Goal: Transaction & Acquisition: Download file/media

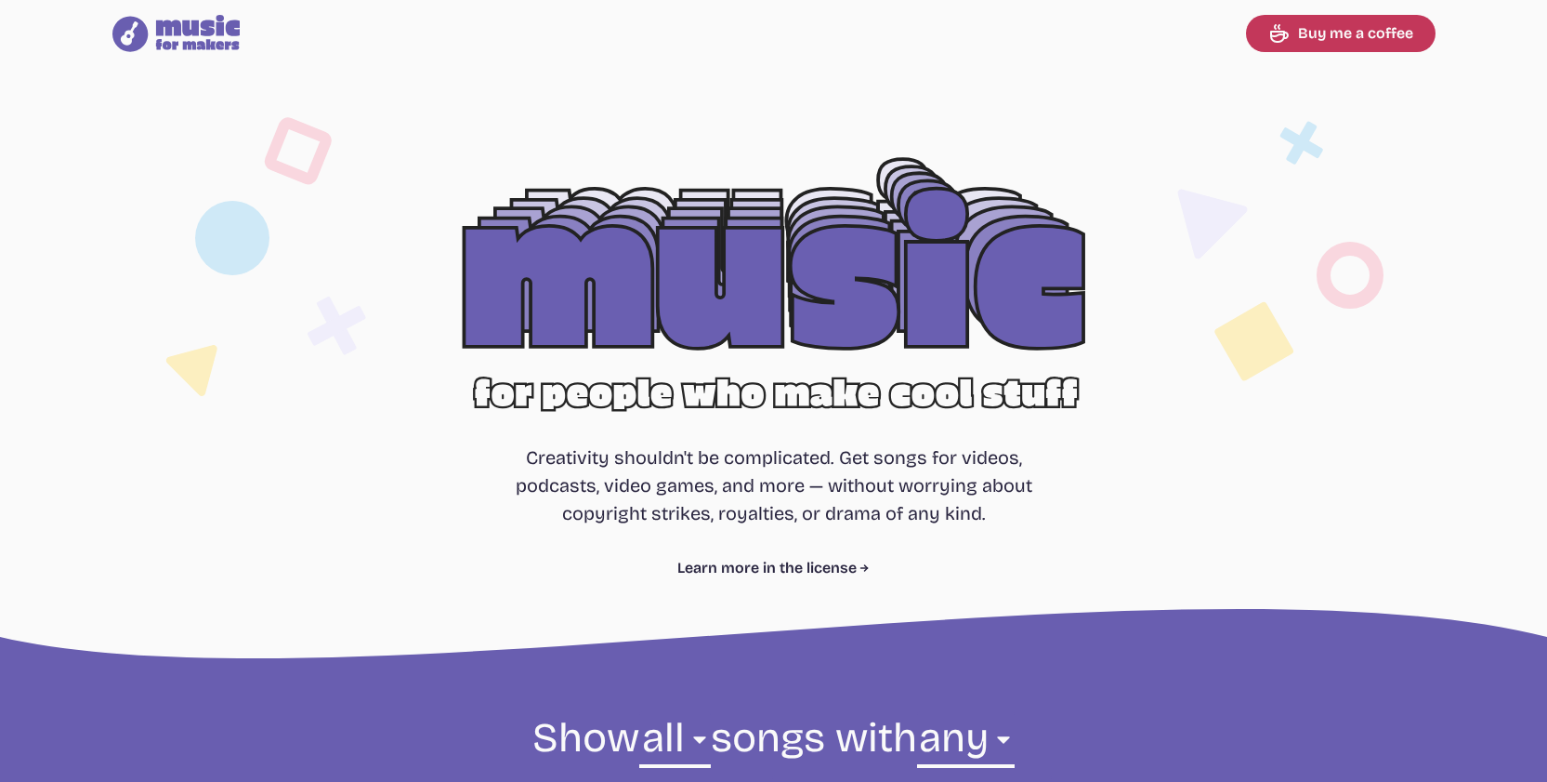
select select "most popular"
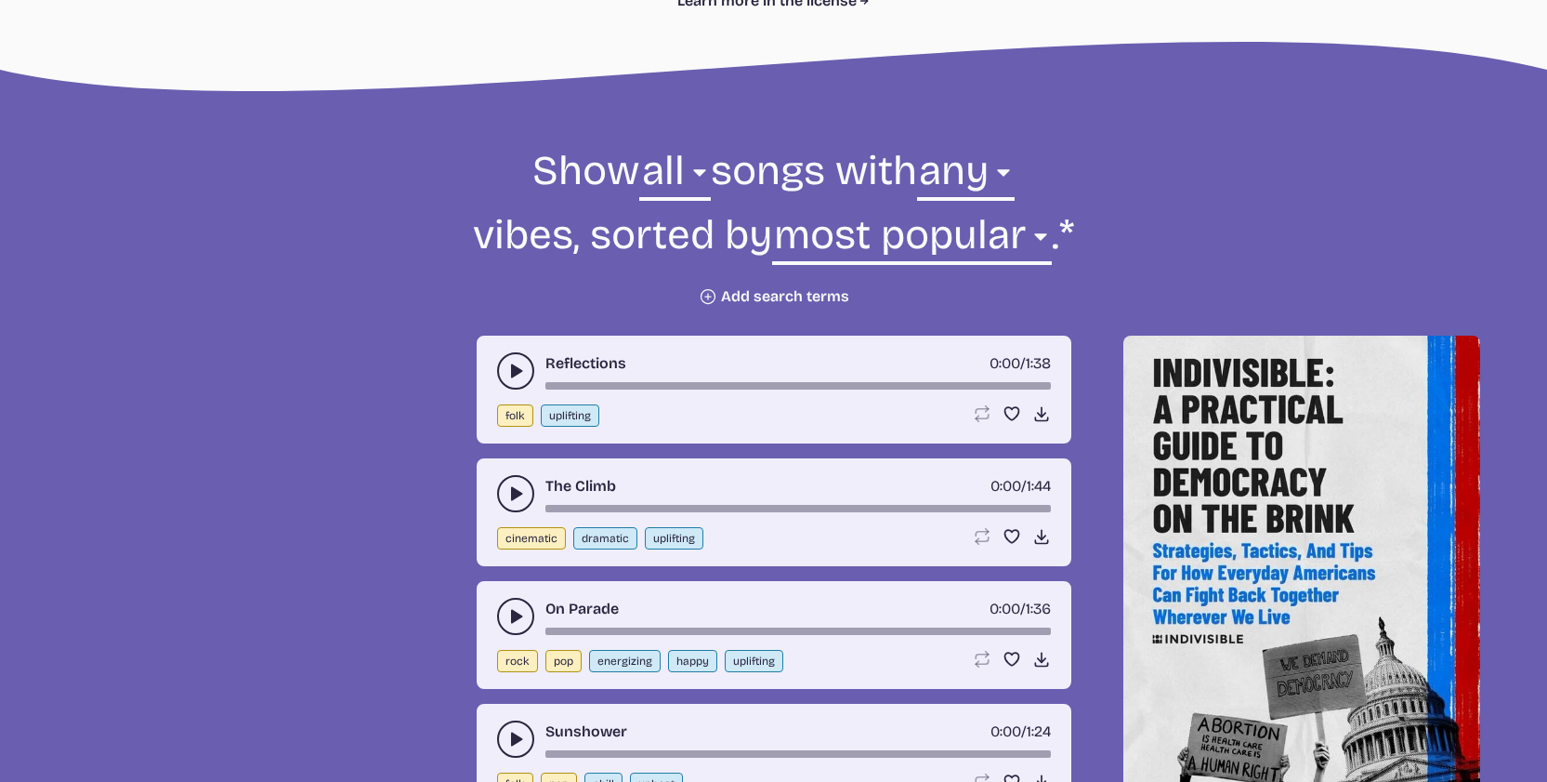
scroll to position [579, 0]
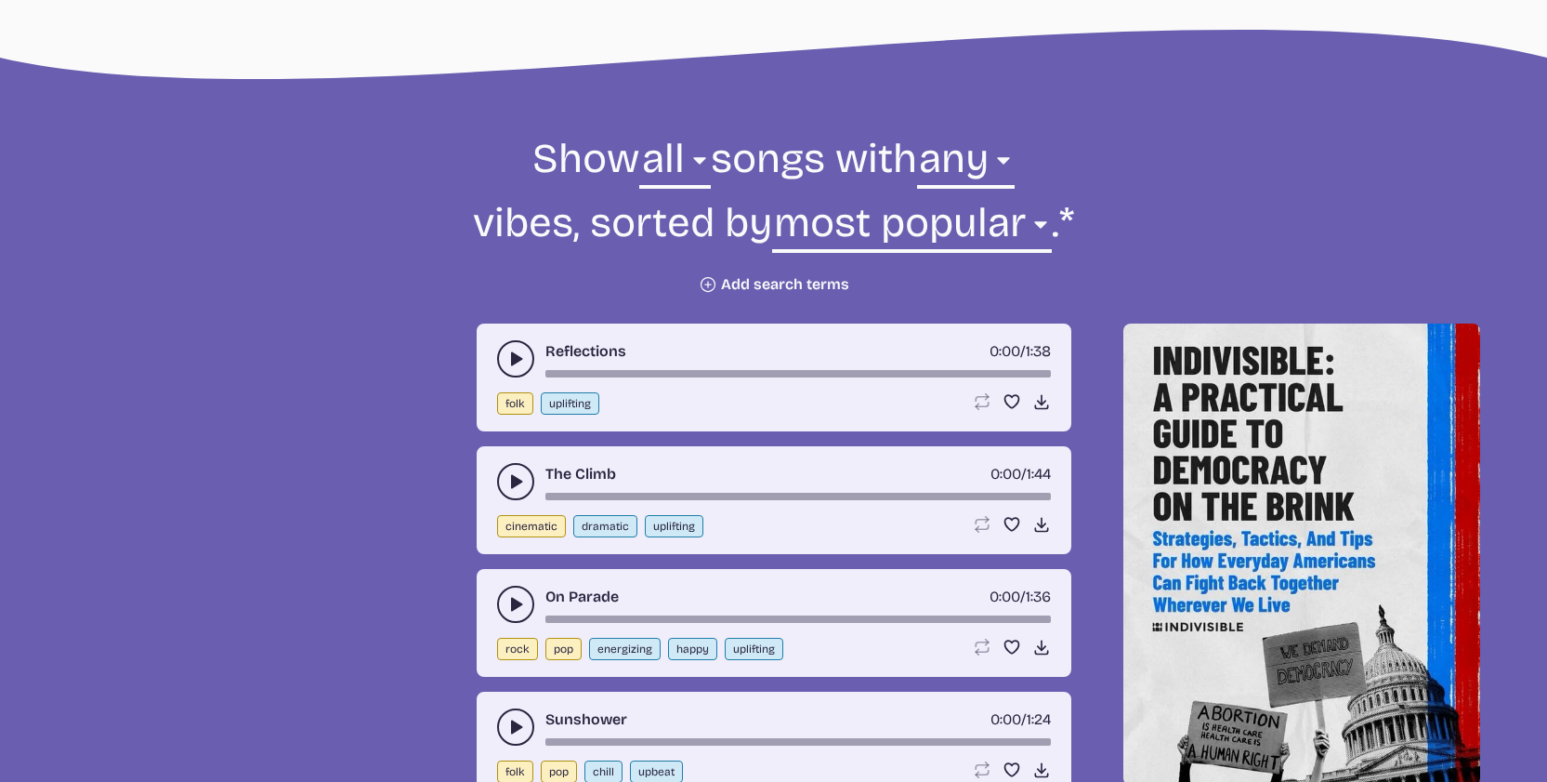
click at [511, 364] on use "play-pause toggle" at bounding box center [515, 358] width 19 height 19
click at [671, 201] on form "Show all ambient cinematic electronic folk holiday jazz pop rock world all song…" at bounding box center [774, 213] width 1011 height 162
click at [491, 484] on div "The Climb 0:00 / 1:44 cinematic dramatic uplifting Loop song Loop this song. Fa…" at bounding box center [774, 500] width 595 height 108
click at [503, 482] on button "play-pause toggle" at bounding box center [515, 481] width 37 height 37
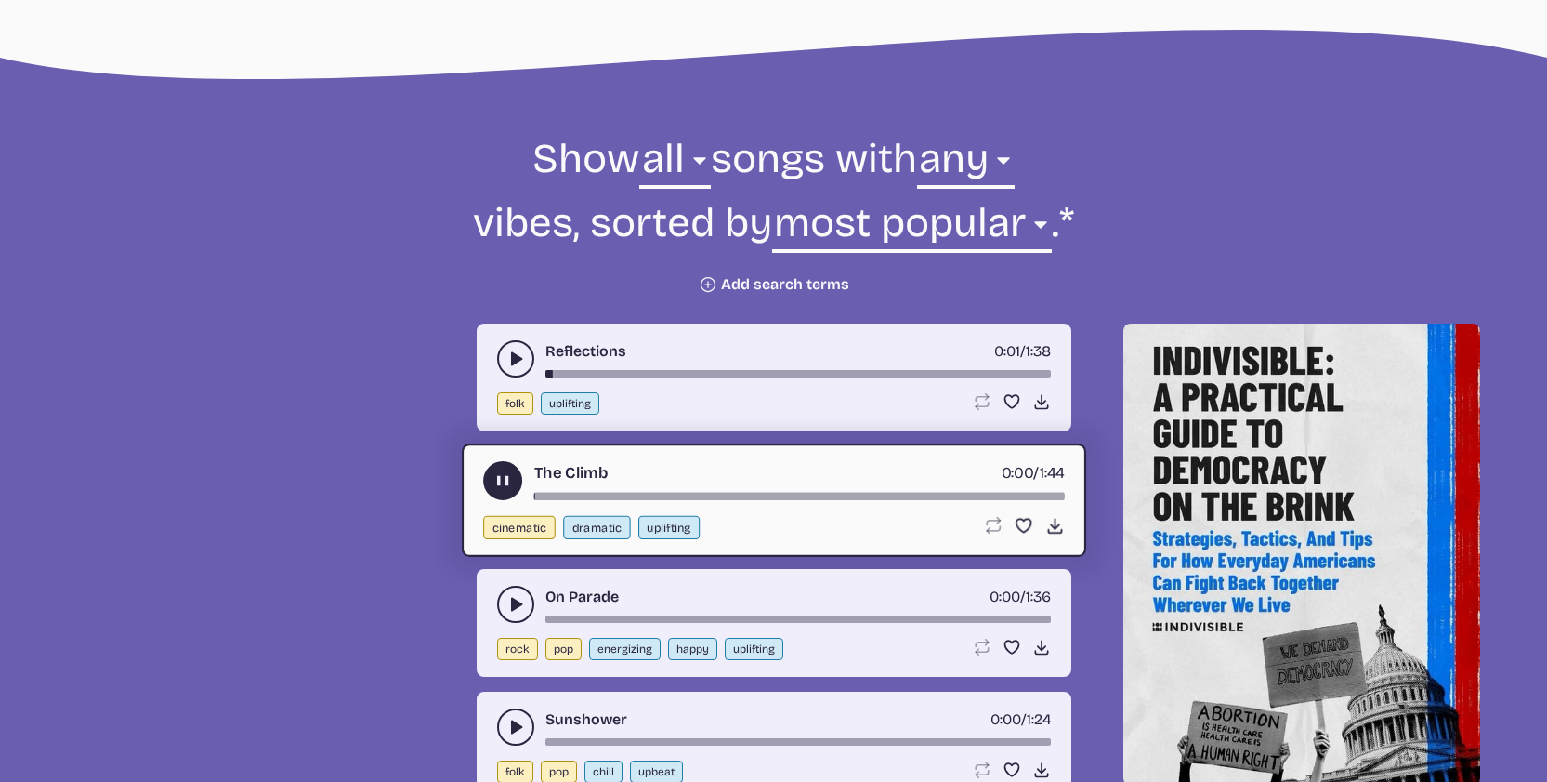
scroll to position [810, 0]
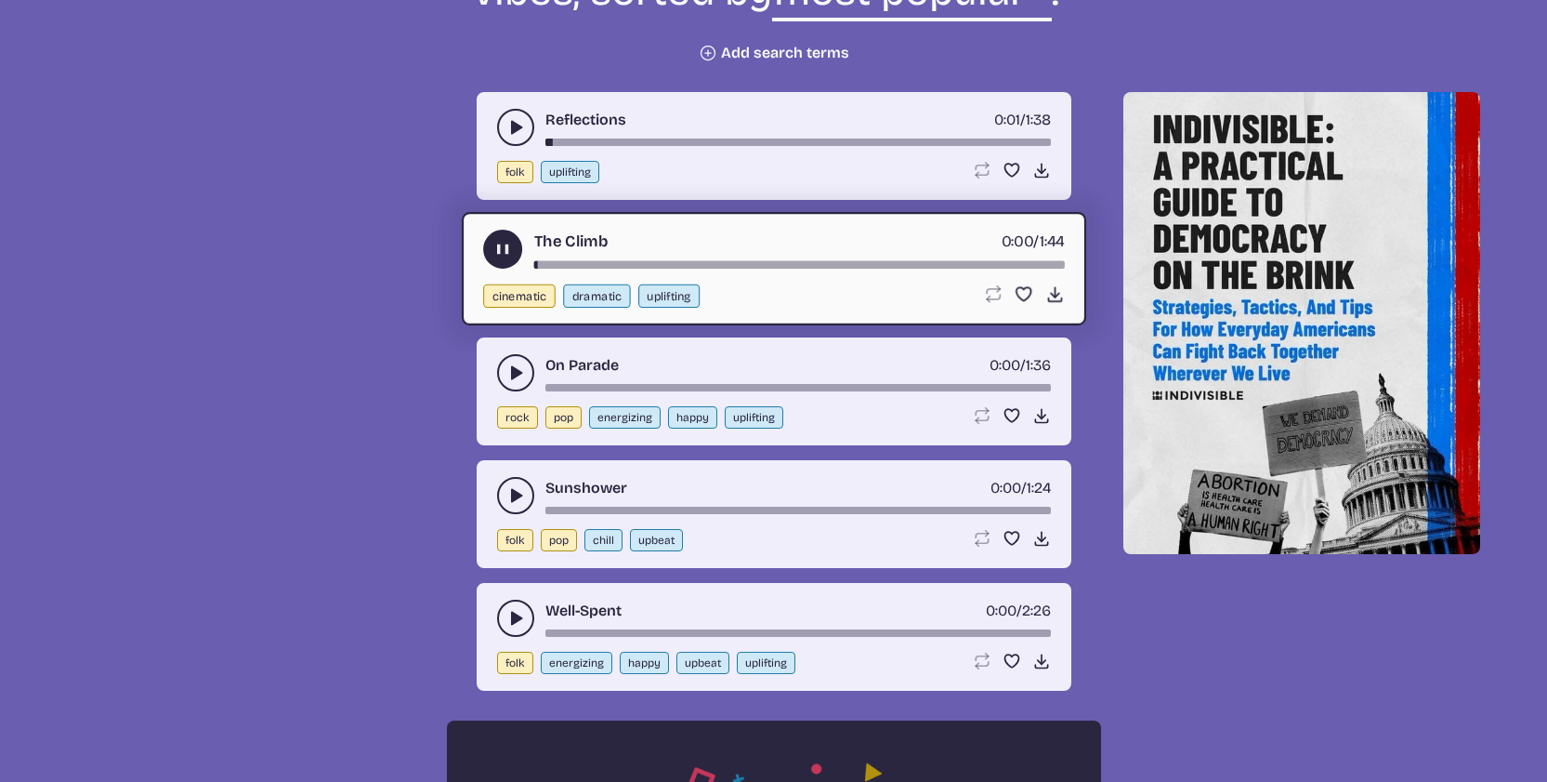
click at [508, 343] on div "On Parade 0:00 / 1:36 rock pop energizing happy uplifting Loop song Loop this s…" at bounding box center [774, 391] width 595 height 108
click at [509, 360] on button "play-pause toggle" at bounding box center [515, 372] width 37 height 37
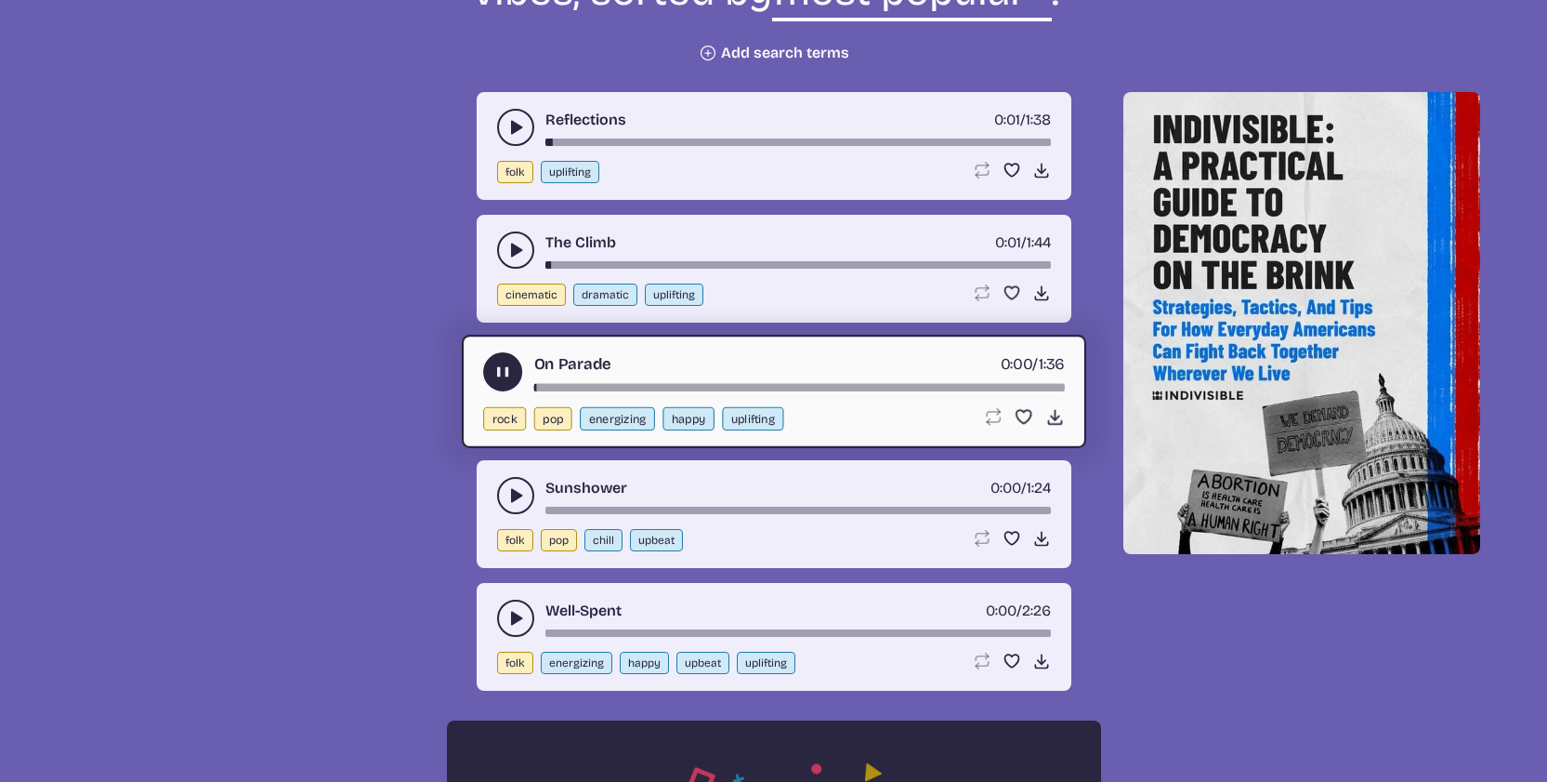
click at [499, 490] on button "play-pause toggle" at bounding box center [515, 495] width 37 height 37
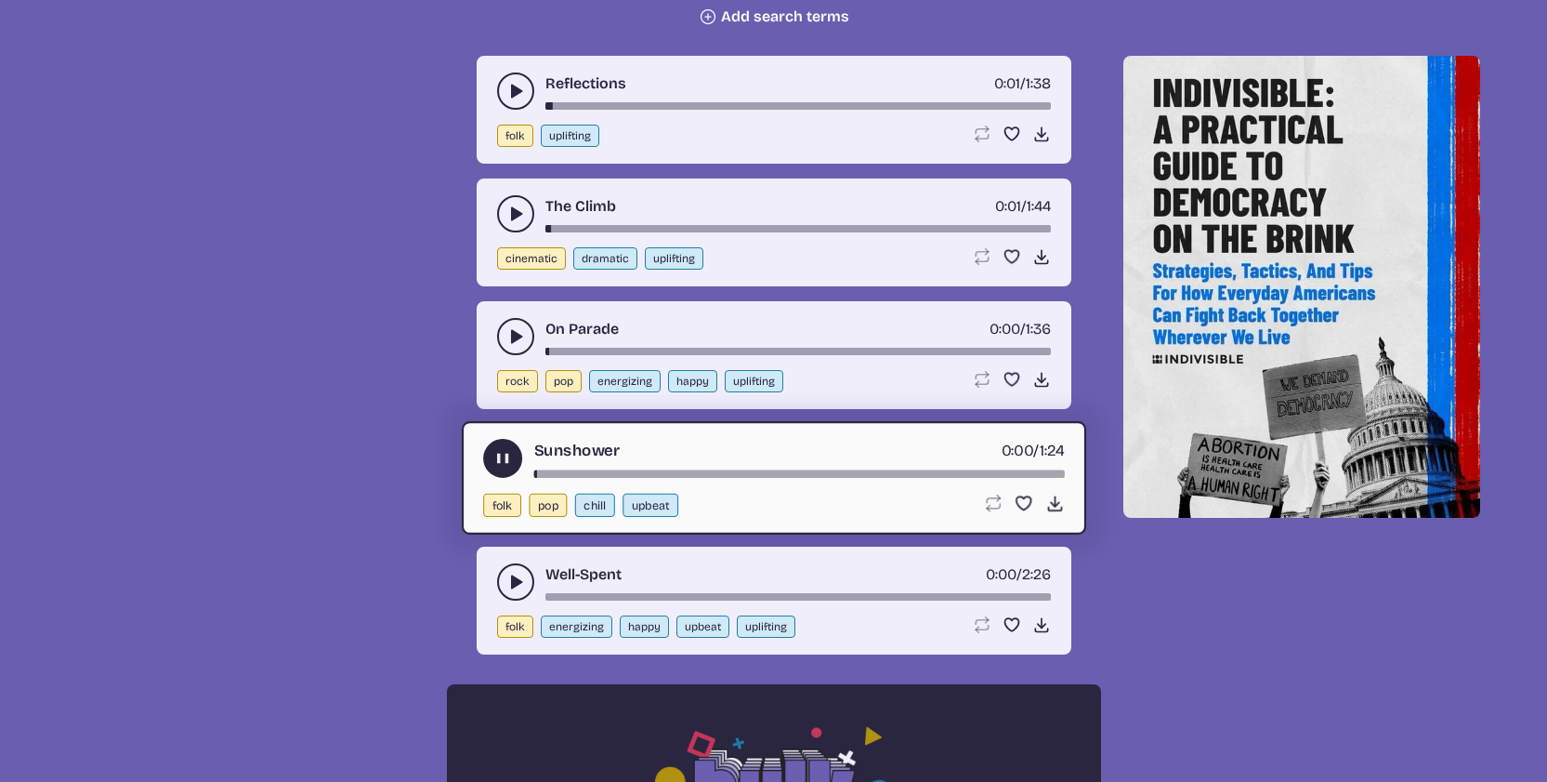
drag, startPoint x: 506, startPoint y: 543, endPoint x: 506, endPoint y: 570, distance: 27.0
click at [506, 586] on icon "play-pause toggle" at bounding box center [515, 581] width 19 height 19
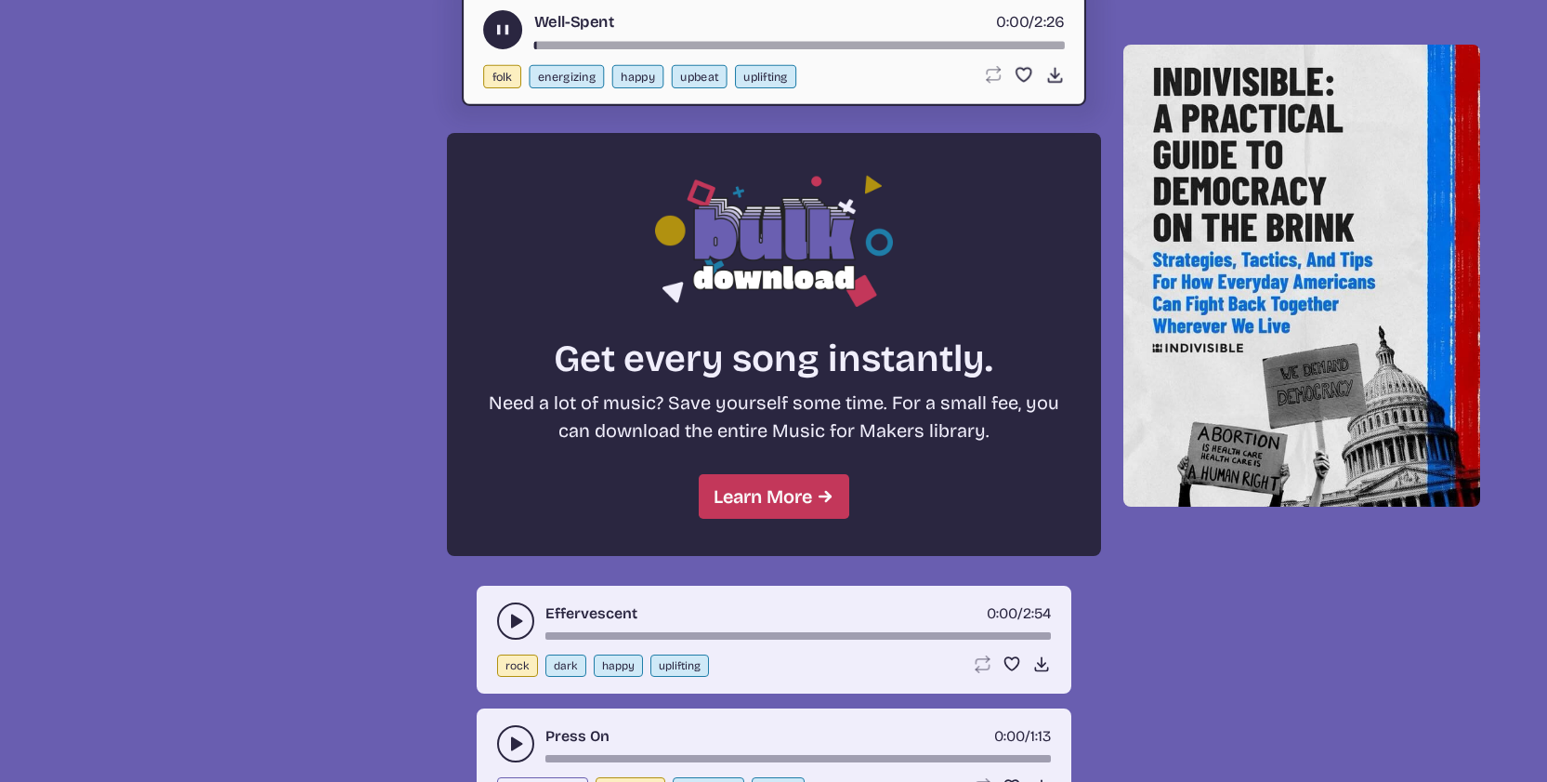
scroll to position [1546, 0]
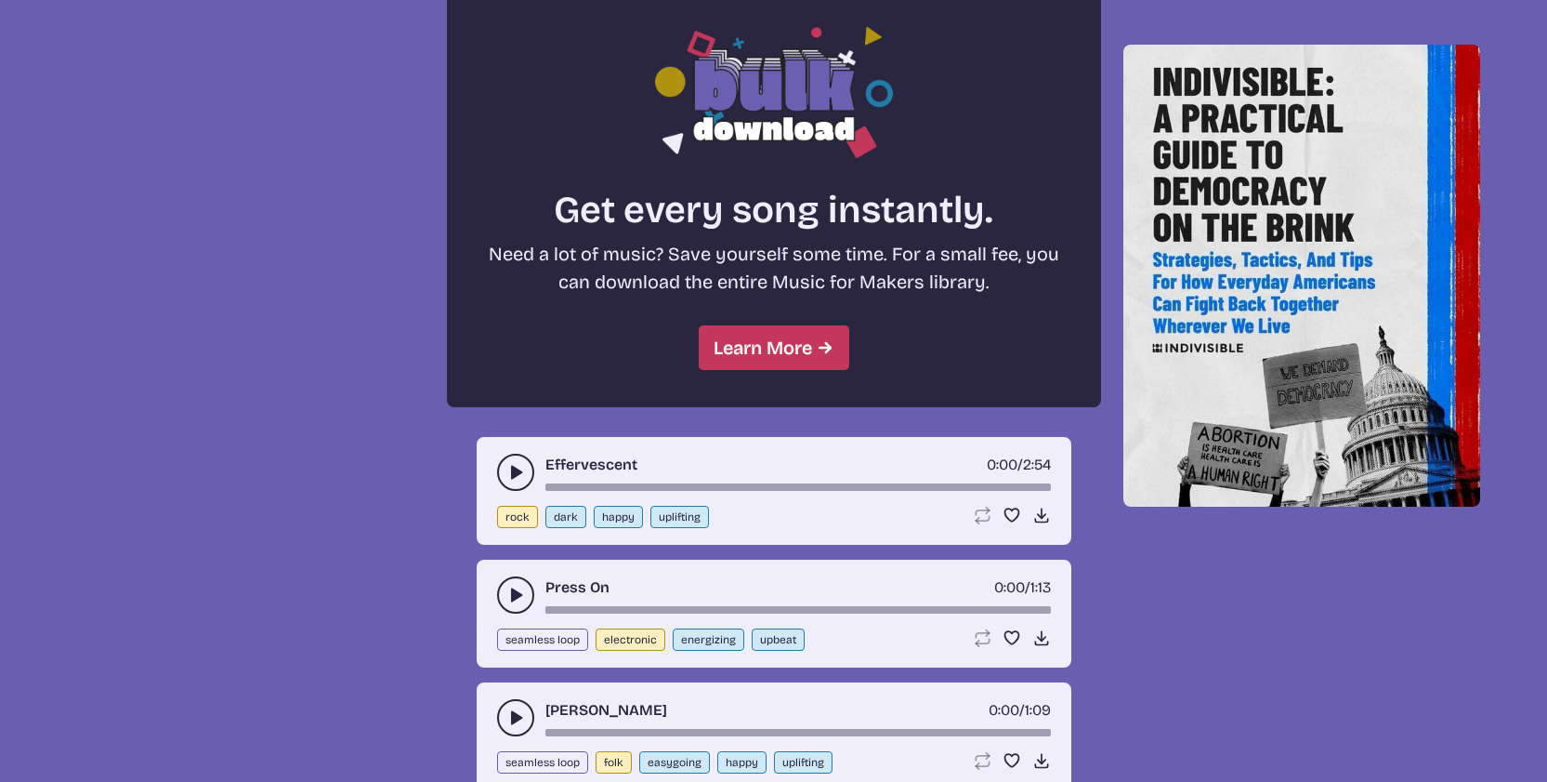
click at [534, 477] on div "Effervescent 0:00 / 2:54" at bounding box center [774, 471] width 554 height 37
drag, startPoint x: 532, startPoint y: 478, endPoint x: 521, endPoint y: 474, distance: 10.9
click at [530, 478] on button "play-pause toggle" at bounding box center [515, 471] width 37 height 37
click at [521, 474] on button "play-pause toggle" at bounding box center [515, 471] width 37 height 37
click at [524, 463] on icon "play-pause toggle" at bounding box center [515, 472] width 19 height 19
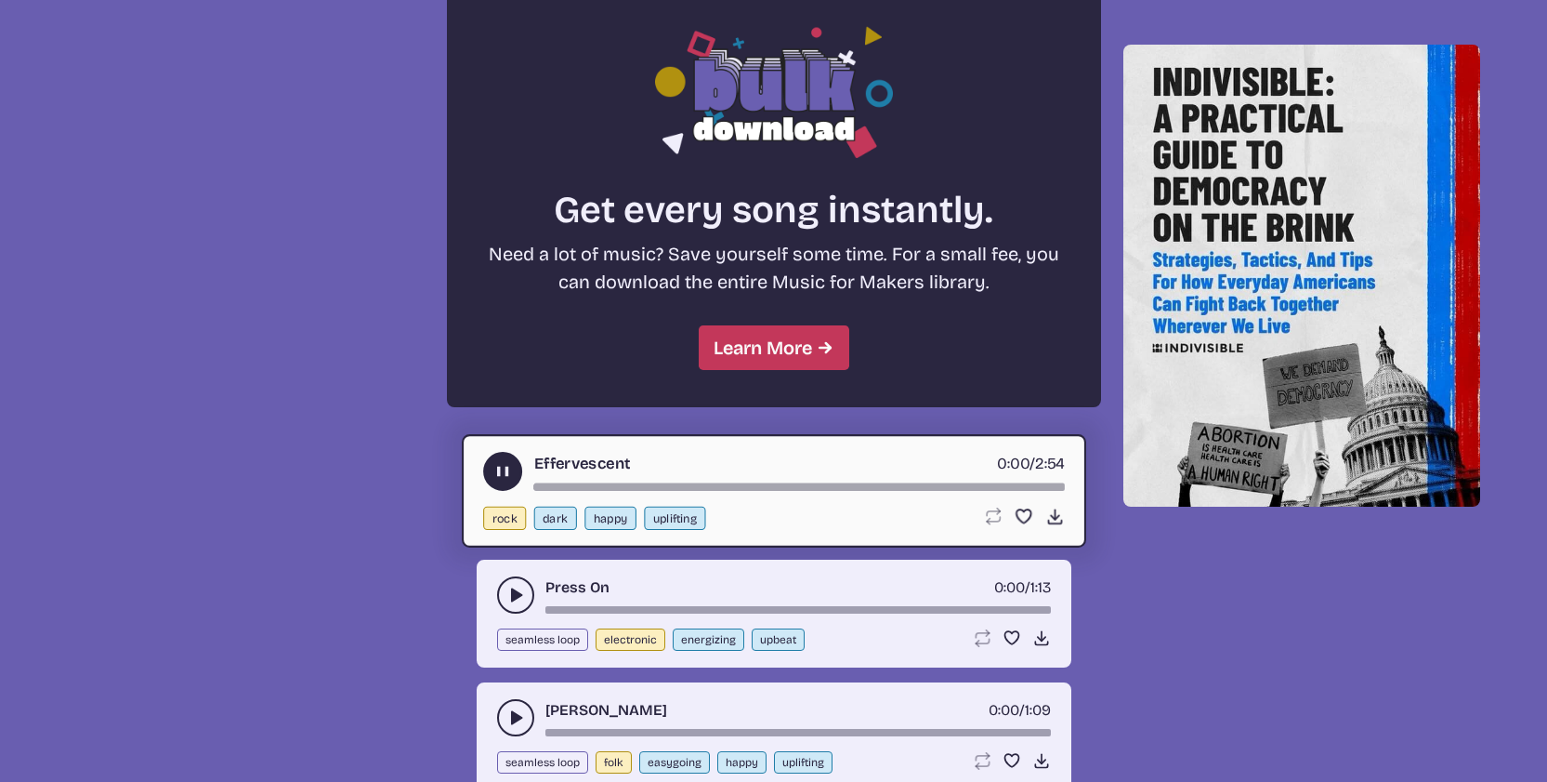
scroll to position [1654, 0]
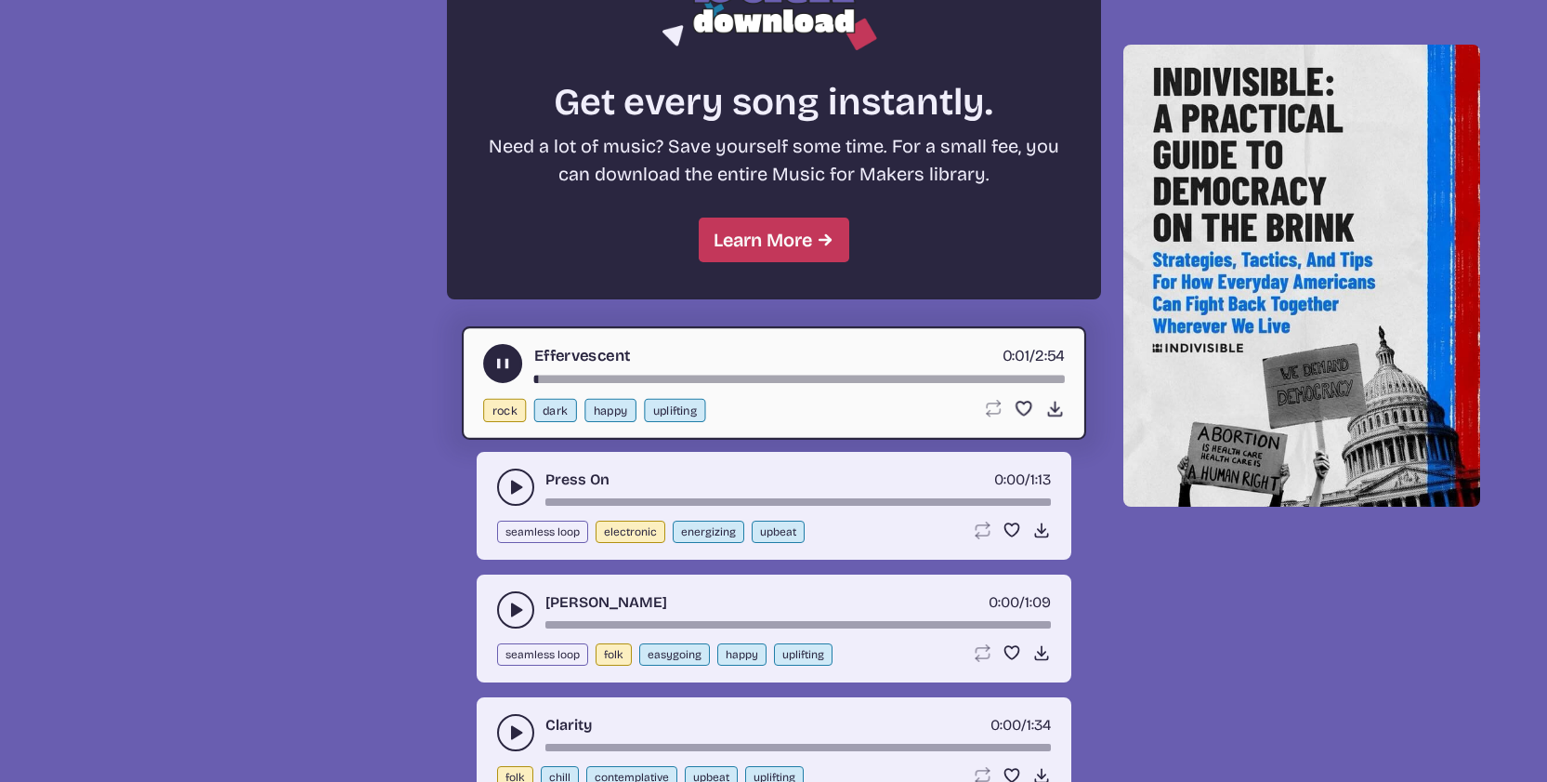
click at [512, 493] on use "play-pause toggle" at bounding box center [515, 487] width 19 height 19
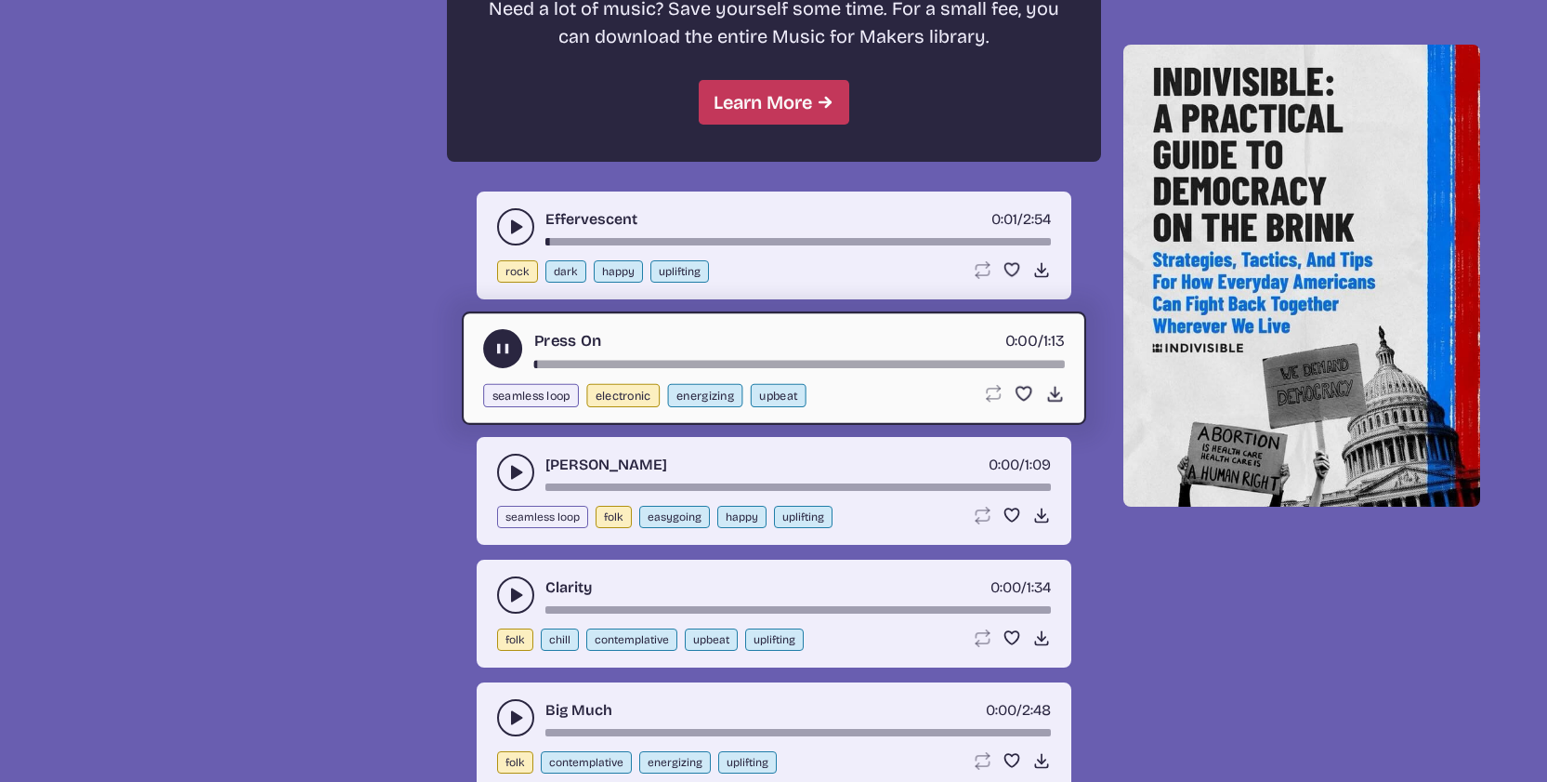
click at [519, 477] on icon "play-pause toggle" at bounding box center [515, 472] width 19 height 19
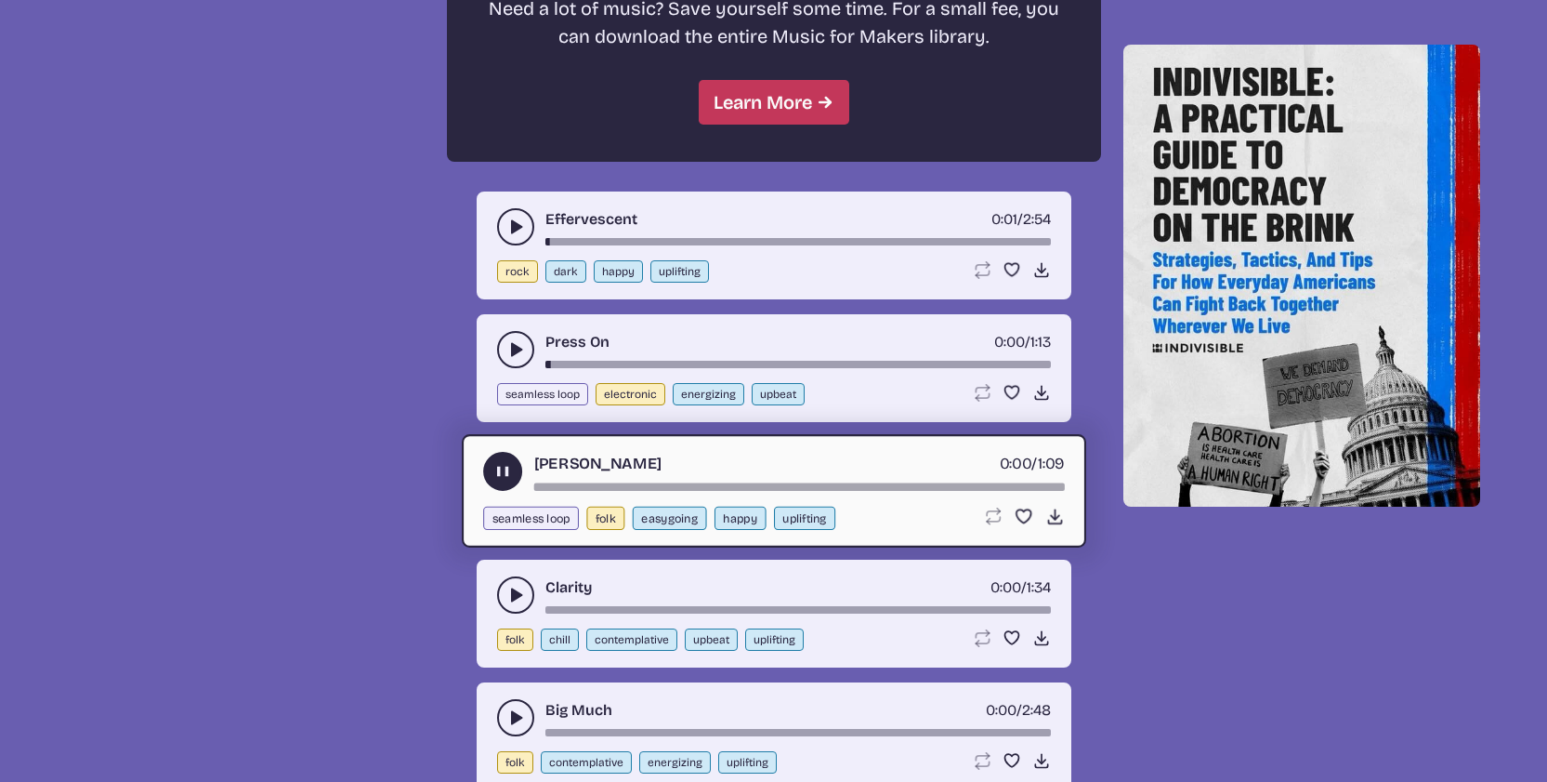
scroll to position [2009, 0]
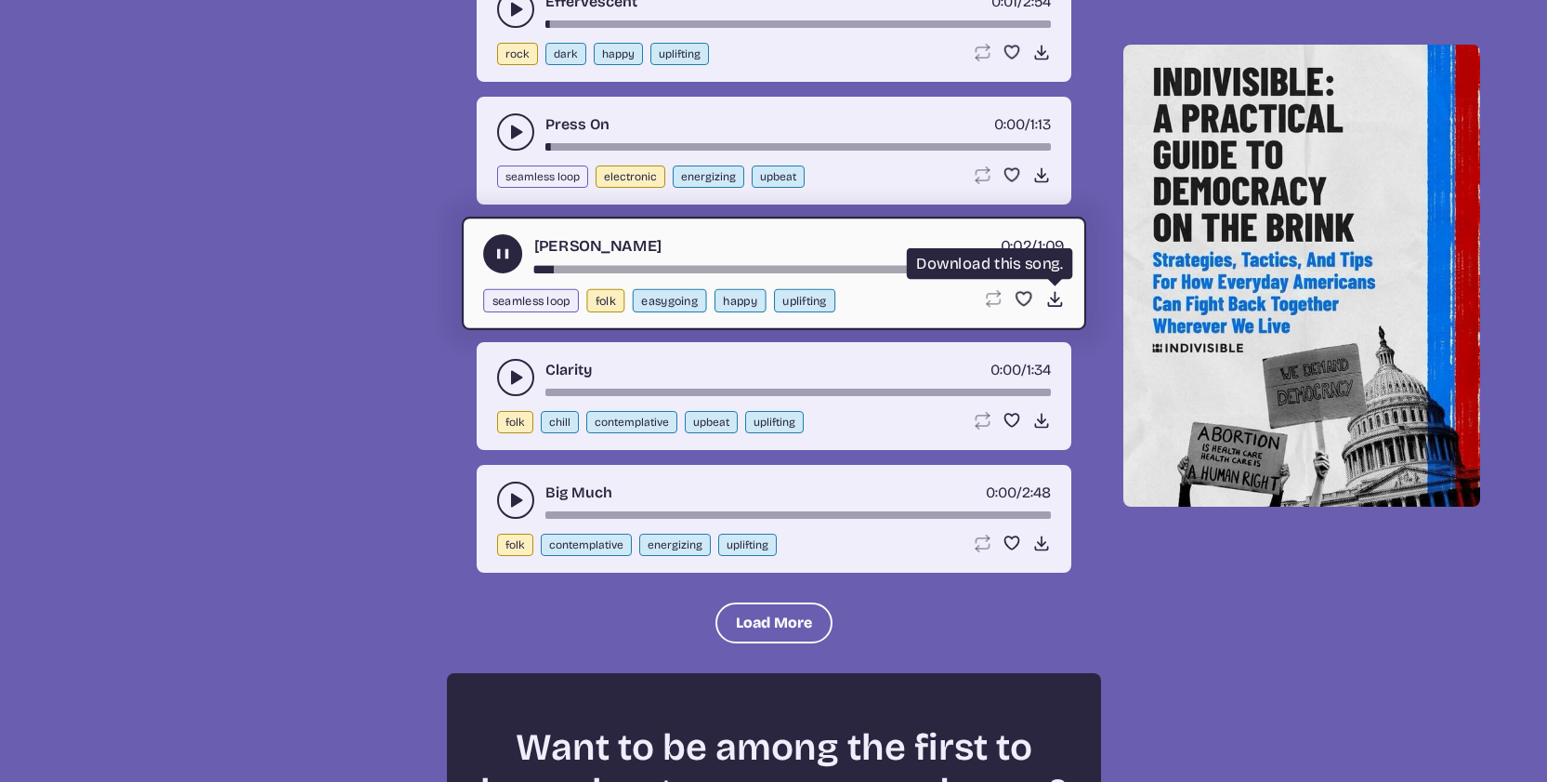
click at [1061, 289] on icon "Download song" at bounding box center [1055, 299] width 20 height 20
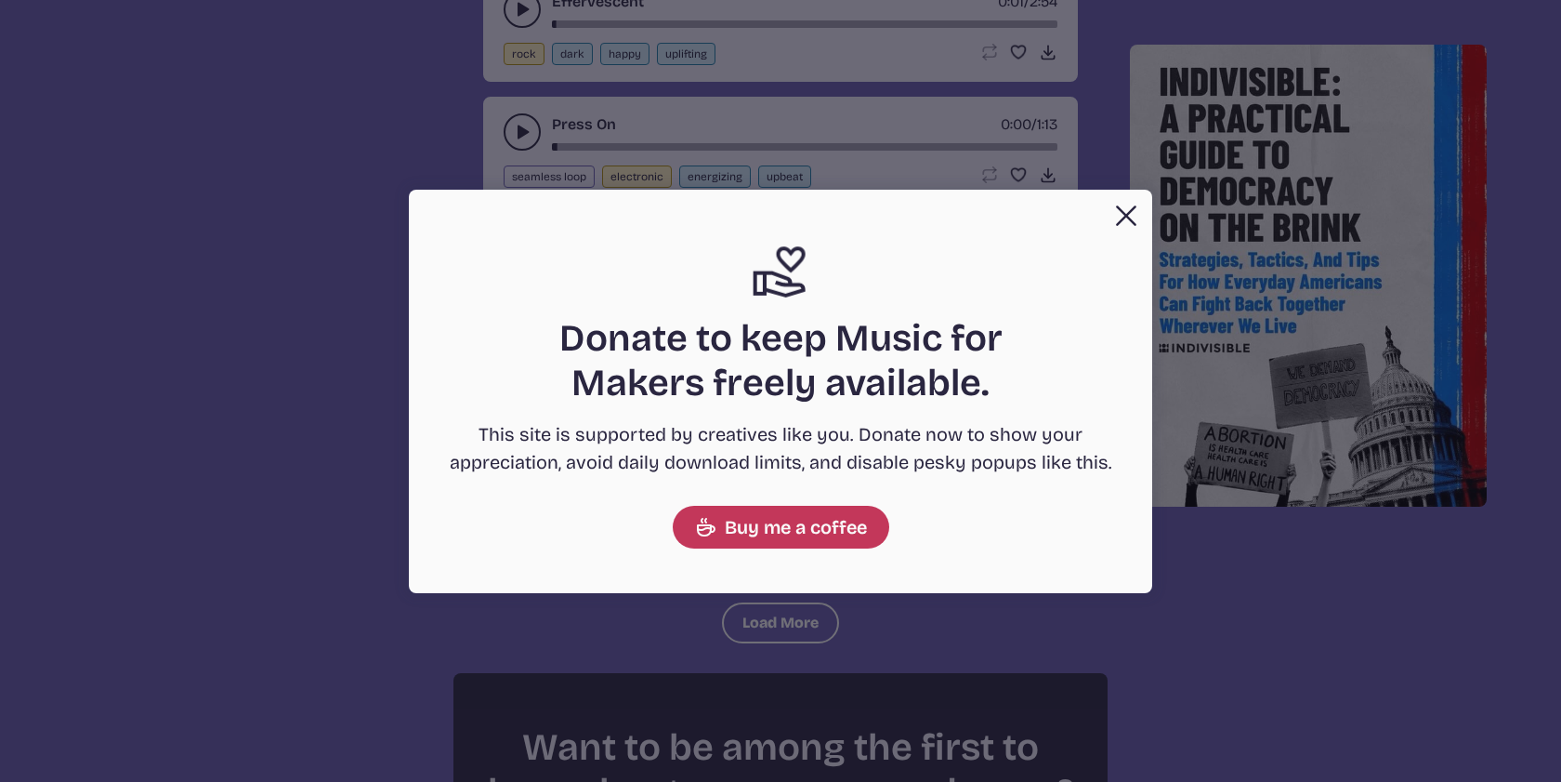
click at [1137, 200] on button "Close" at bounding box center [1126, 215] width 37 height 37
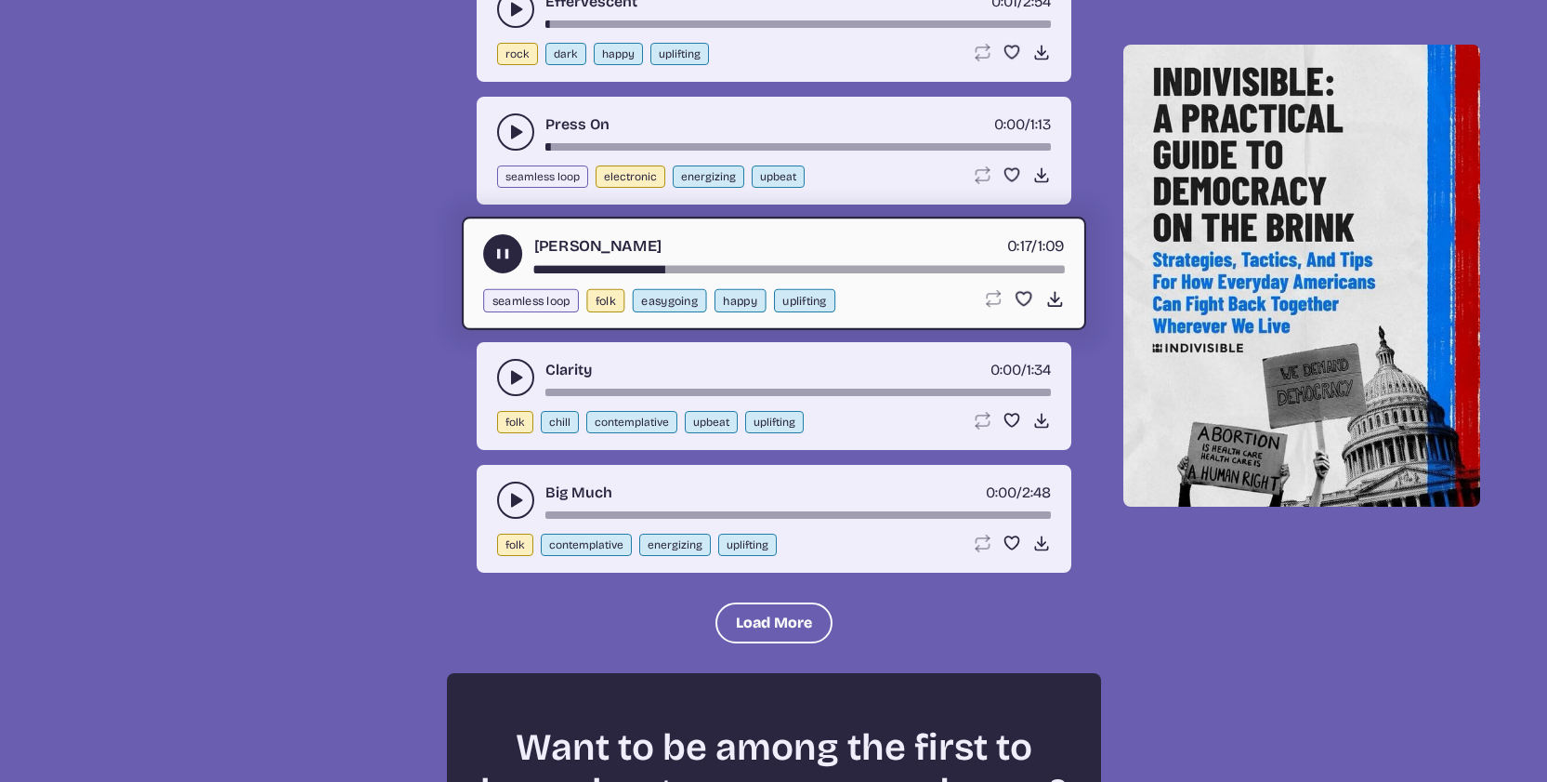
click at [505, 251] on use "play-pause toggle" at bounding box center [503, 254] width 20 height 20
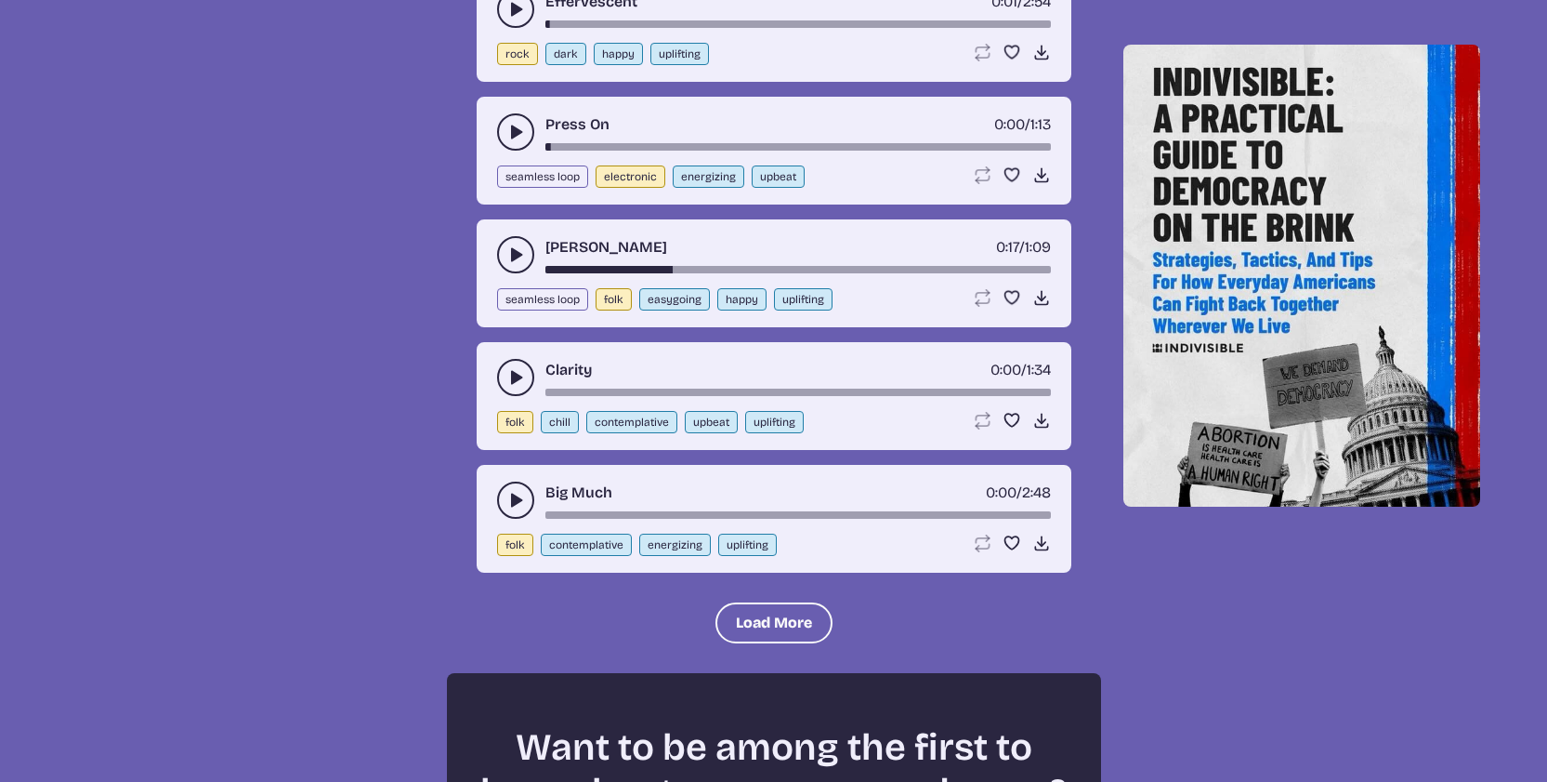
click at [498, 381] on button "play-pause toggle" at bounding box center [515, 377] width 37 height 37
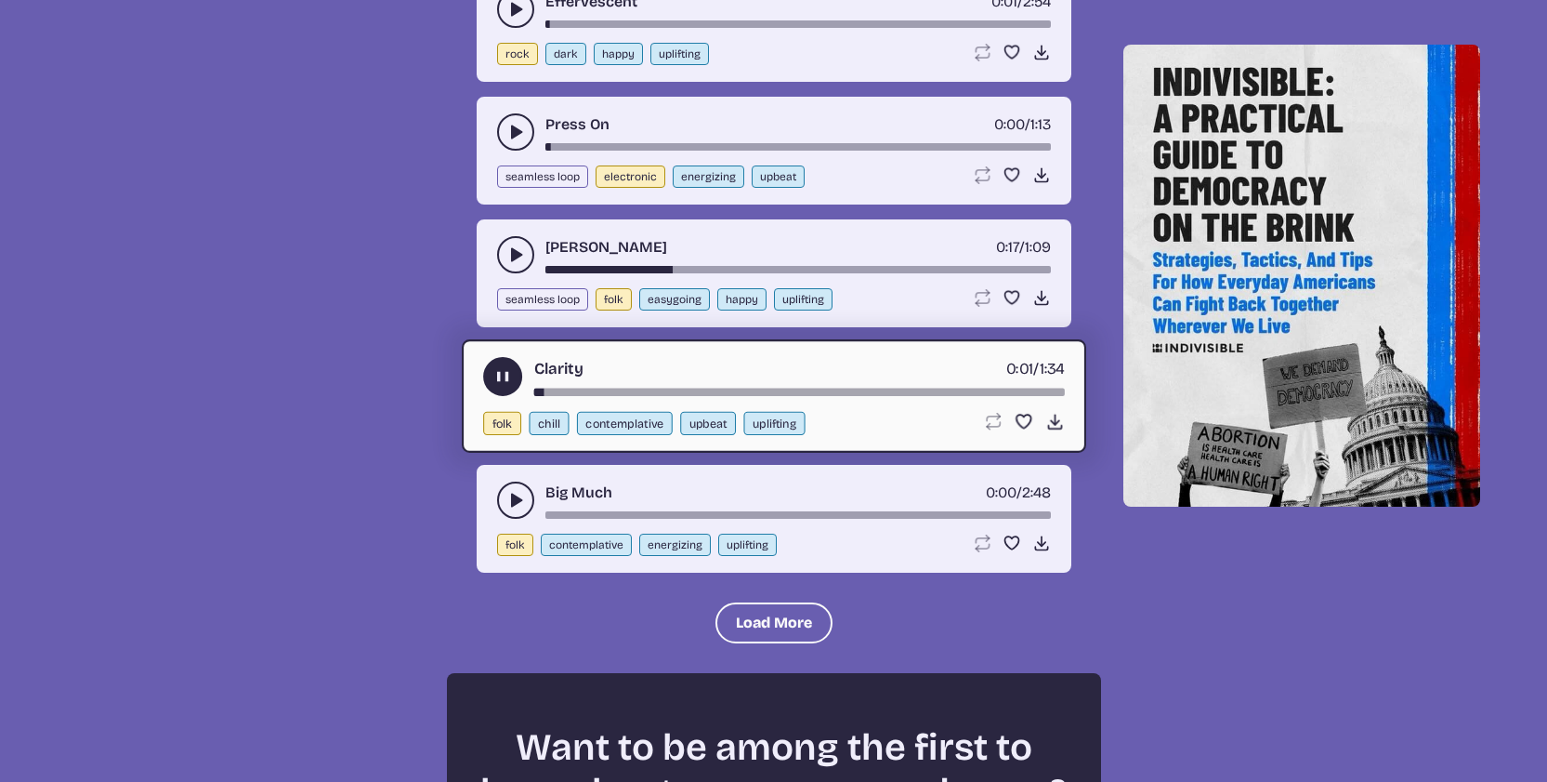
click at [570, 388] on div "song-time-bar" at bounding box center [798, 391] width 531 height 7
click at [519, 502] on use "play-pause toggle" at bounding box center [515, 500] width 19 height 19
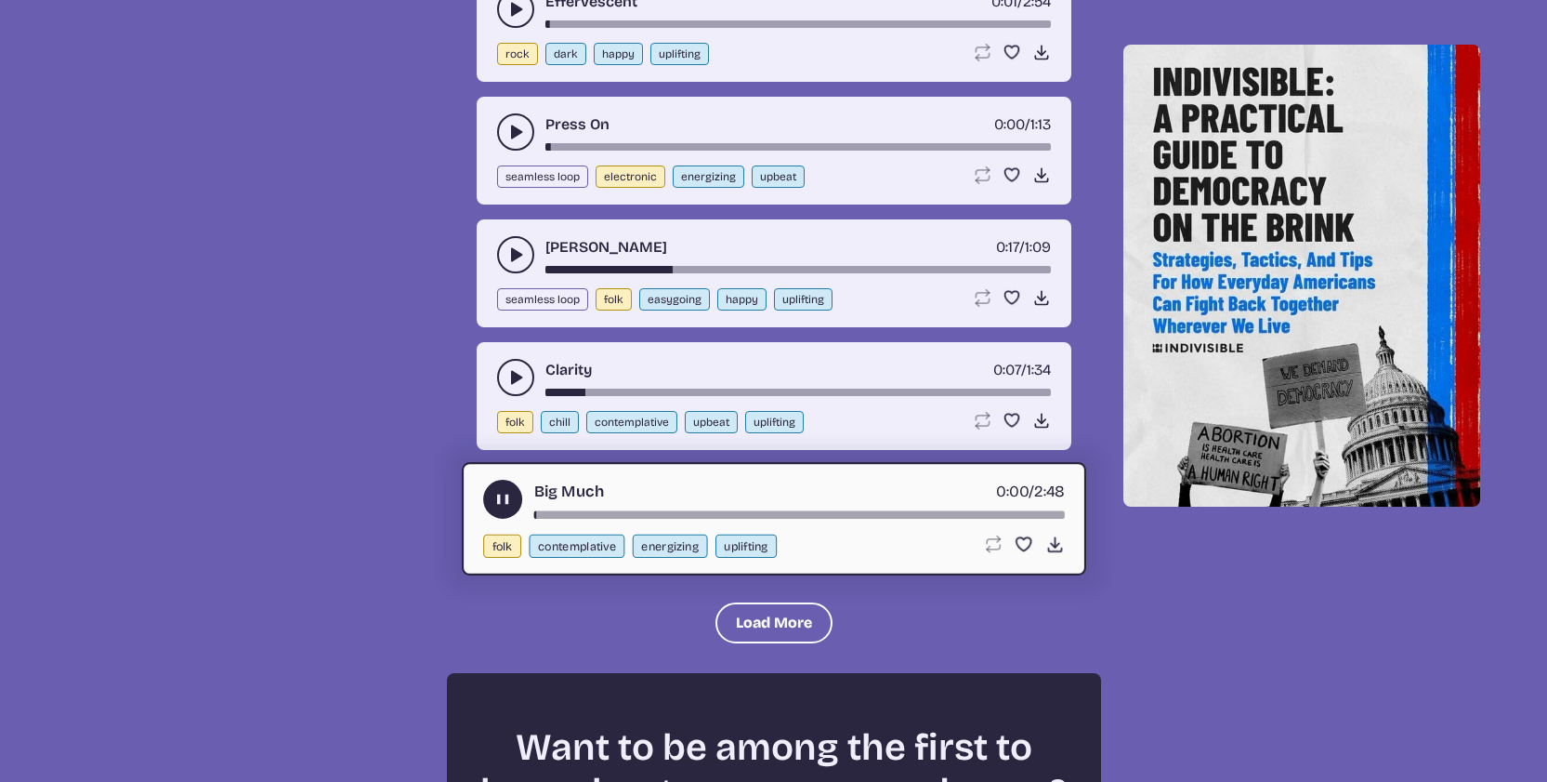
scroll to position [2091, 0]
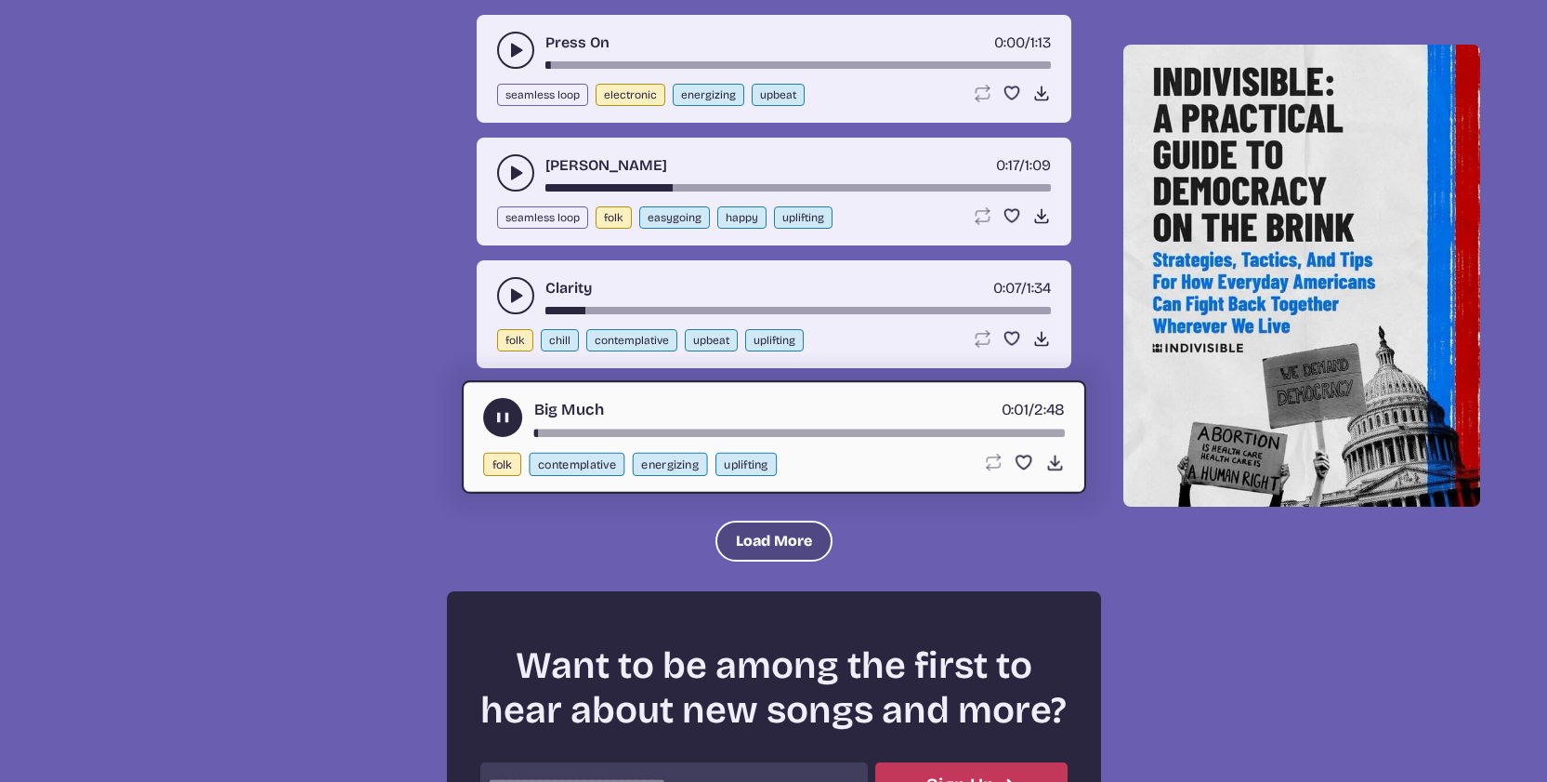
click at [779, 551] on button "Load More" at bounding box center [774, 540] width 117 height 41
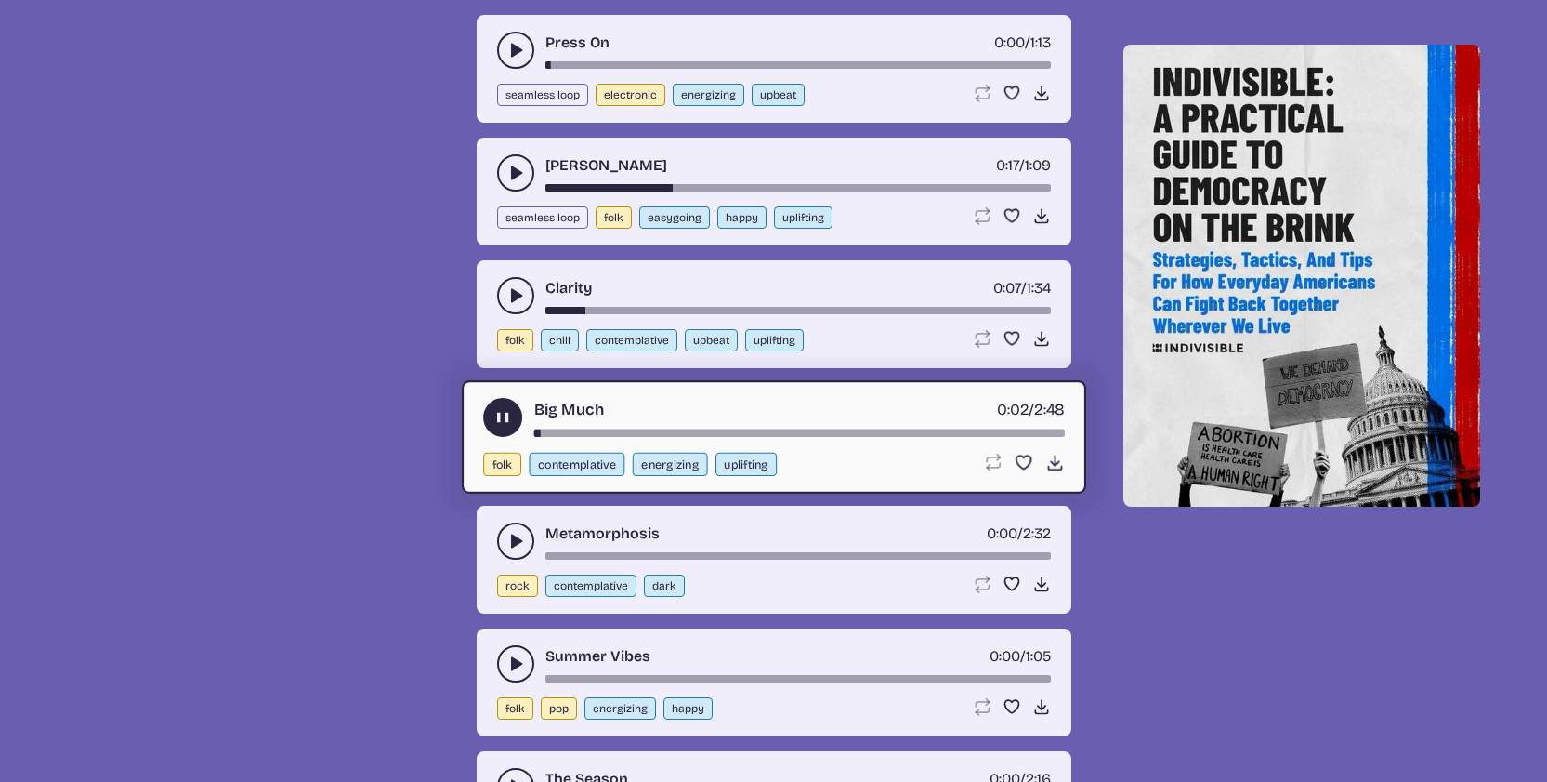
click at [518, 550] on button "play-pause toggle" at bounding box center [515, 540] width 37 height 37
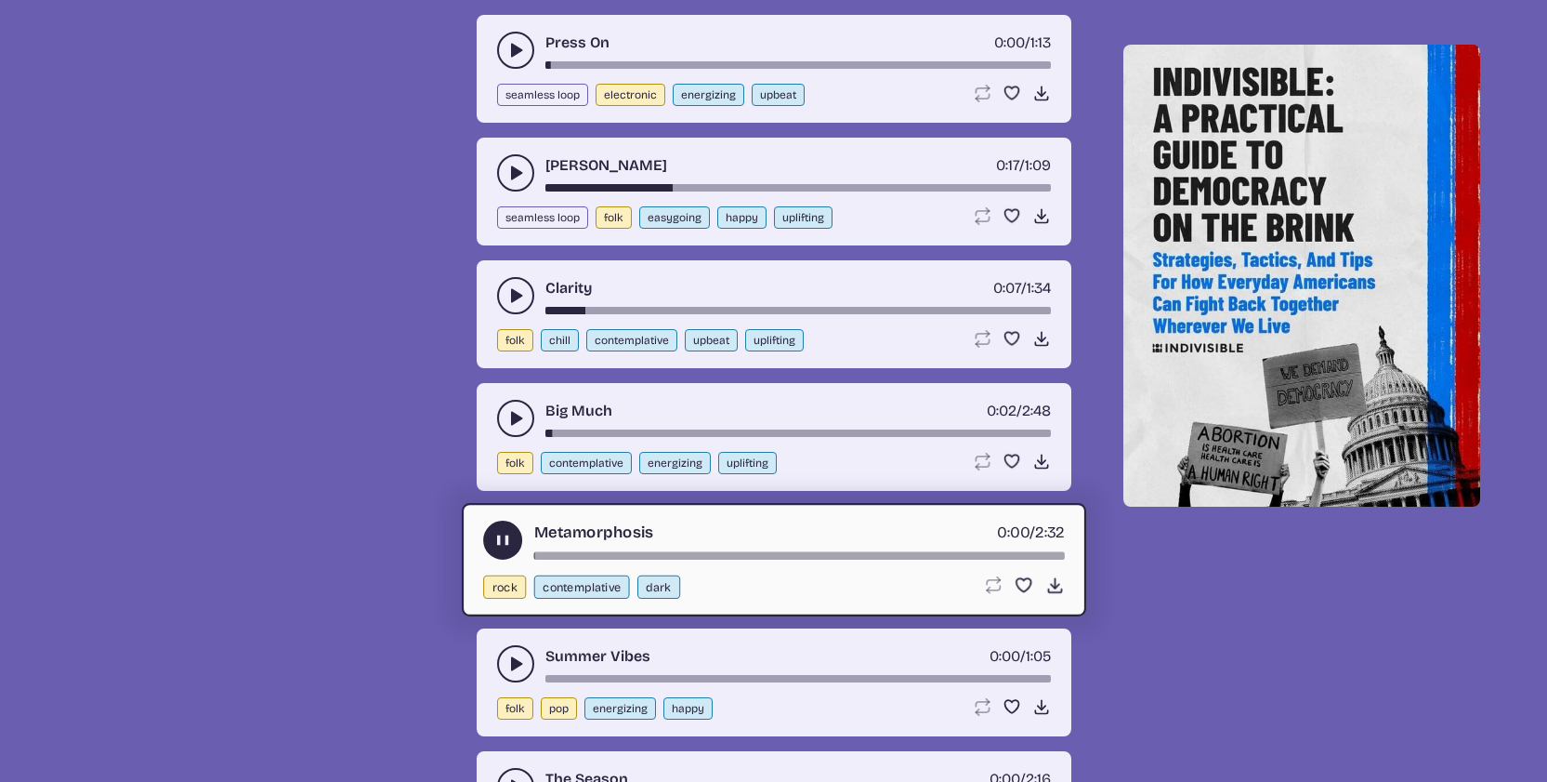
scroll to position [2354, 0]
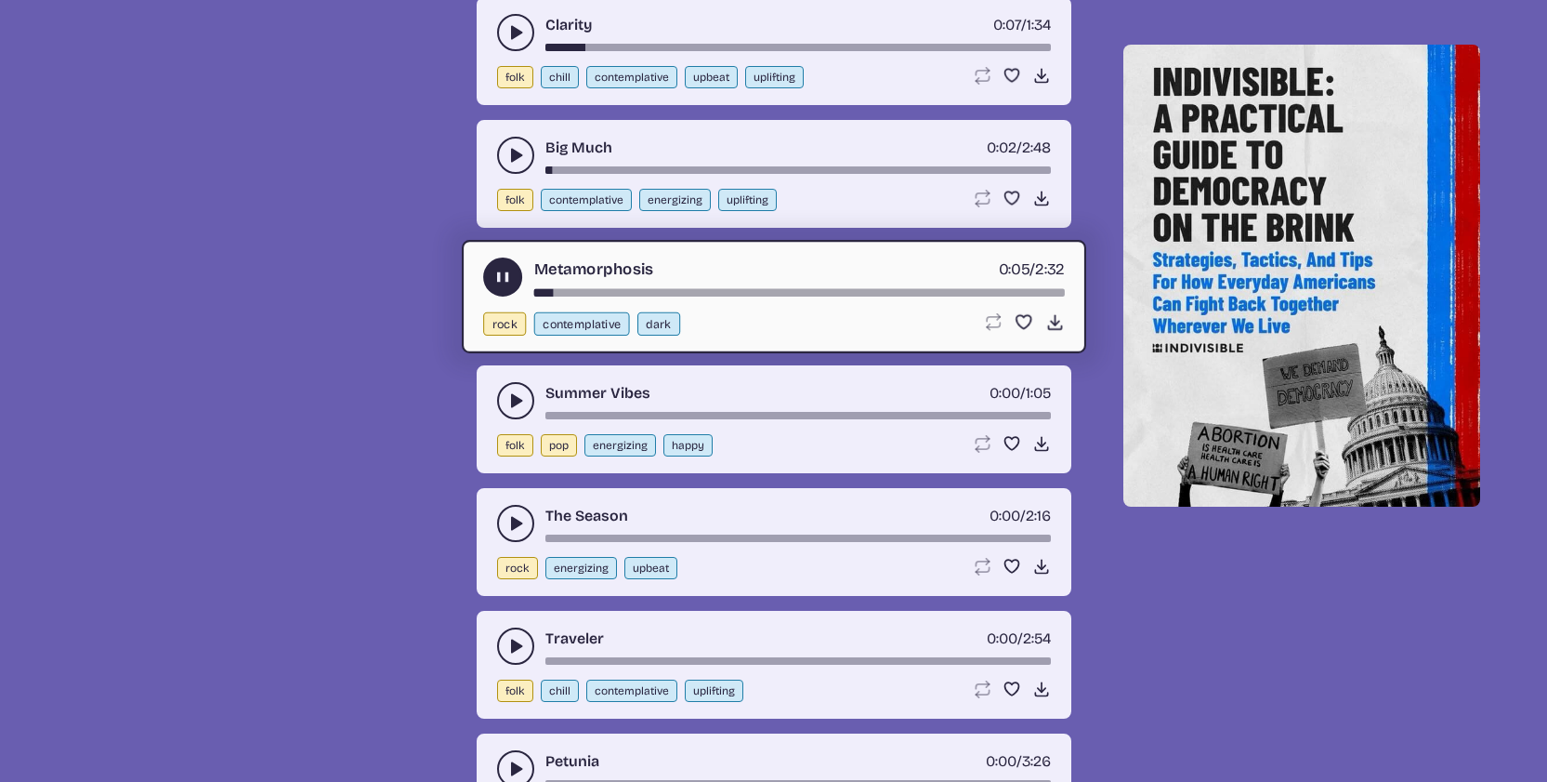
click at [505, 401] on button "play-pause toggle" at bounding box center [515, 400] width 37 height 37
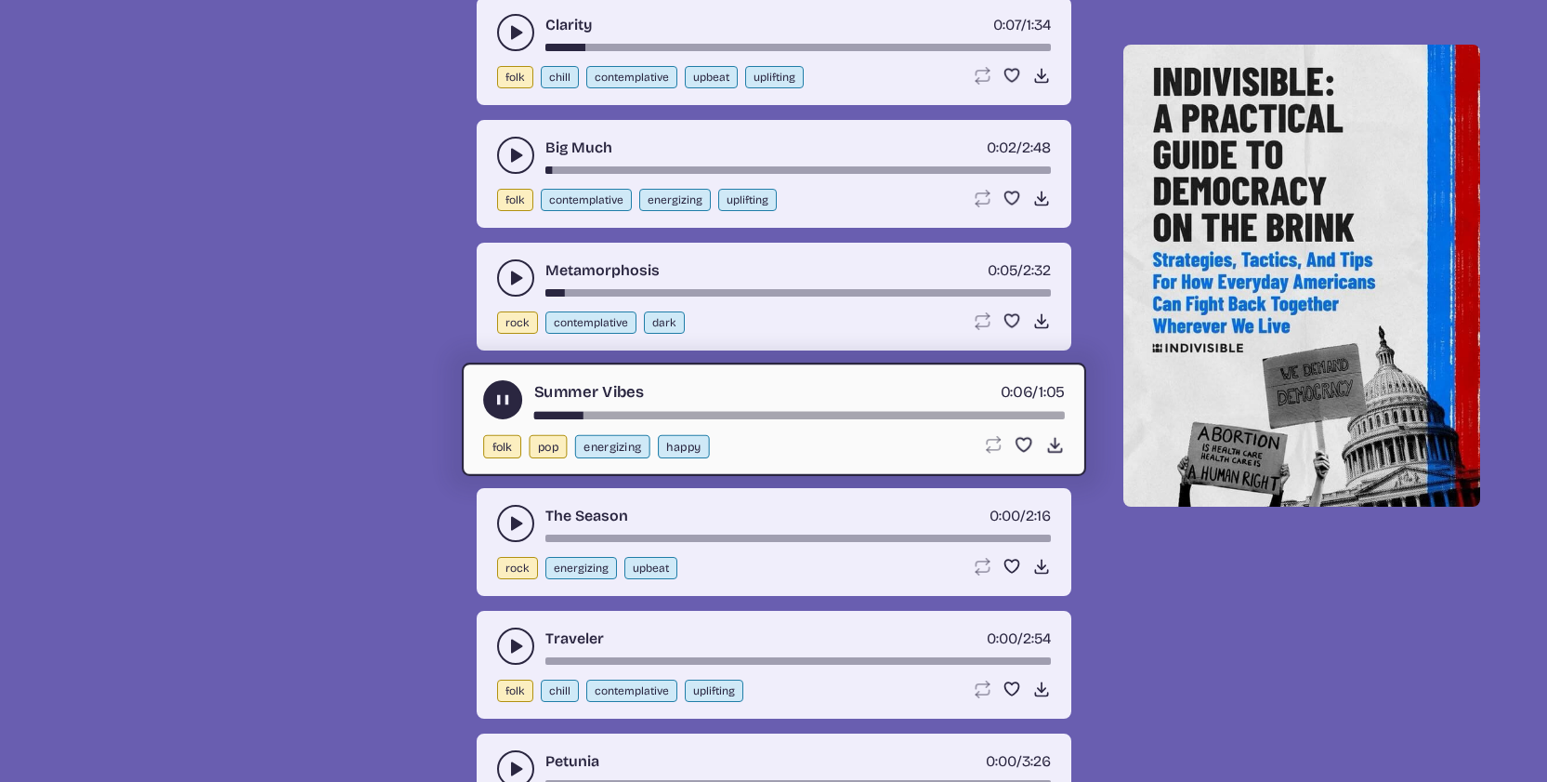
click at [617, 411] on div "Summer Vibes 0:06 / 1:05" at bounding box center [774, 399] width 582 height 39
click at [1045, 454] on div "folk pop energizing happy Loop song Loop this song. Favorite song Save this son…" at bounding box center [774, 446] width 582 height 23
click at [1049, 447] on icon "Download song" at bounding box center [1055, 445] width 20 height 20
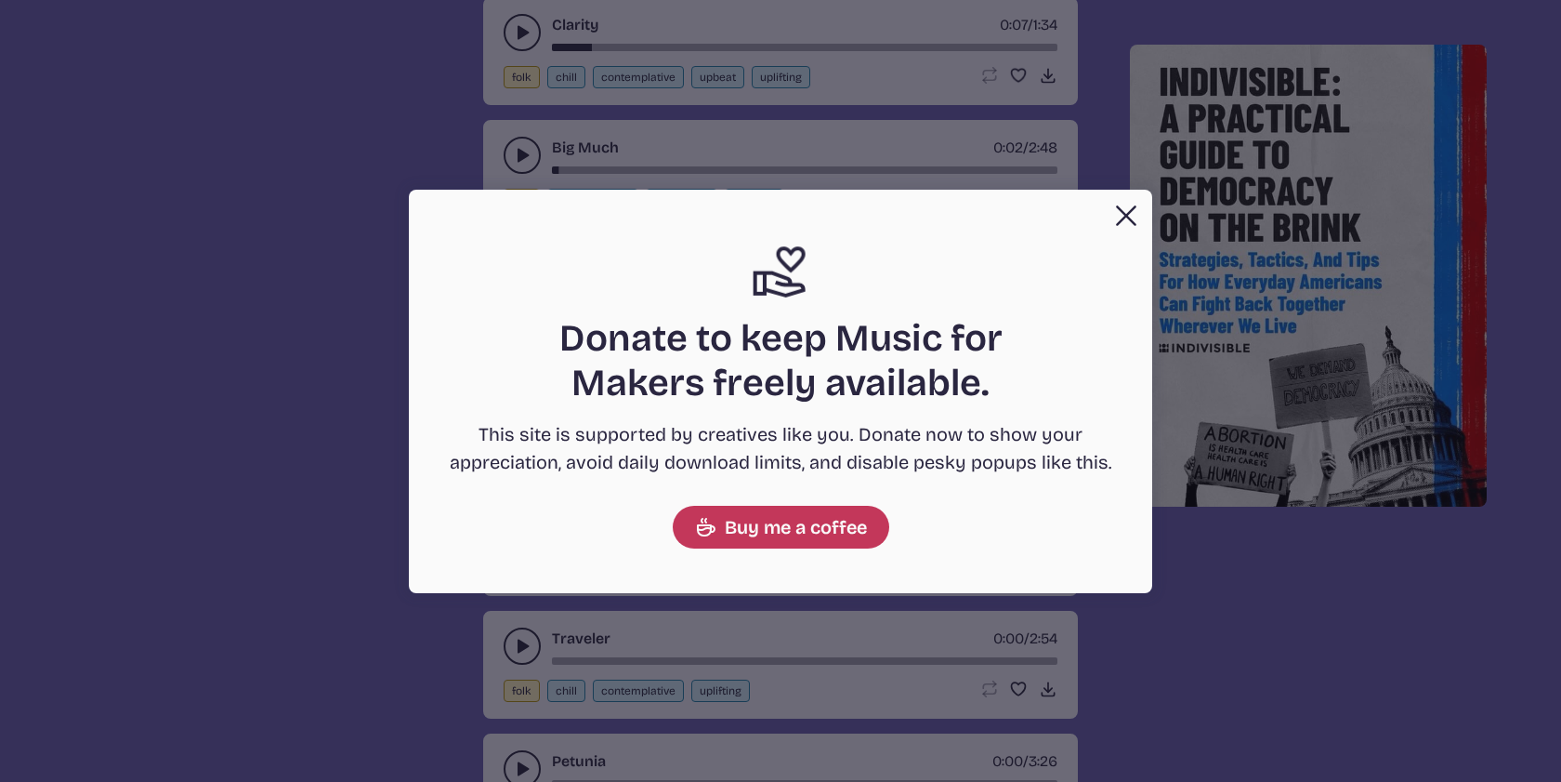
click at [1133, 191] on div "Close Support icon Donate to keep Music for Makers freely available. This site …" at bounding box center [780, 391] width 743 height 403
click at [1137, 206] on button "Close" at bounding box center [1126, 215] width 37 height 37
